Goal: Task Accomplishment & Management: Manage account settings

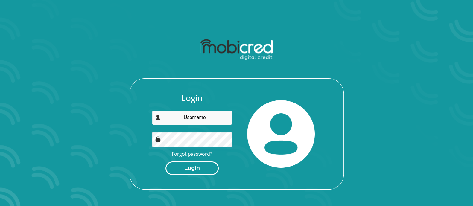
type input "gcingca.lwazi@gmail.com"
click at [193, 165] on button "Login" at bounding box center [191, 168] width 53 height 13
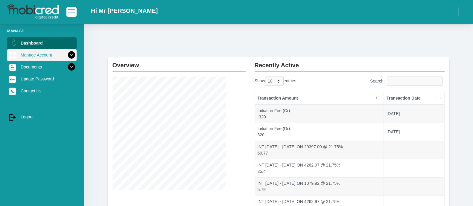
click at [24, 51] on link "Manage Account" at bounding box center [41, 54] width 69 height 11
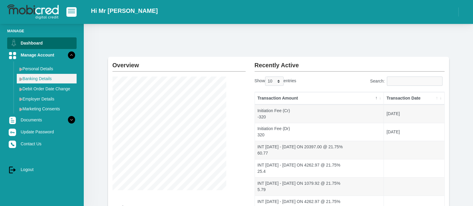
click at [34, 75] on link "Banking Details" at bounding box center [47, 79] width 60 height 10
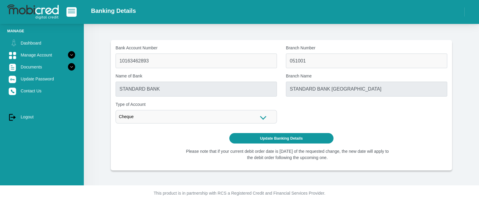
drag, startPoint x: 156, startPoint y: 202, endPoint x: 157, endPoint y: 205, distance: 3.1
click at [156, 202] on footer "This product is in partnership with RCS a Registered Credit and Financial Servi…" at bounding box center [239, 195] width 479 height 21
